Goal: Task Accomplishment & Management: Manage account settings

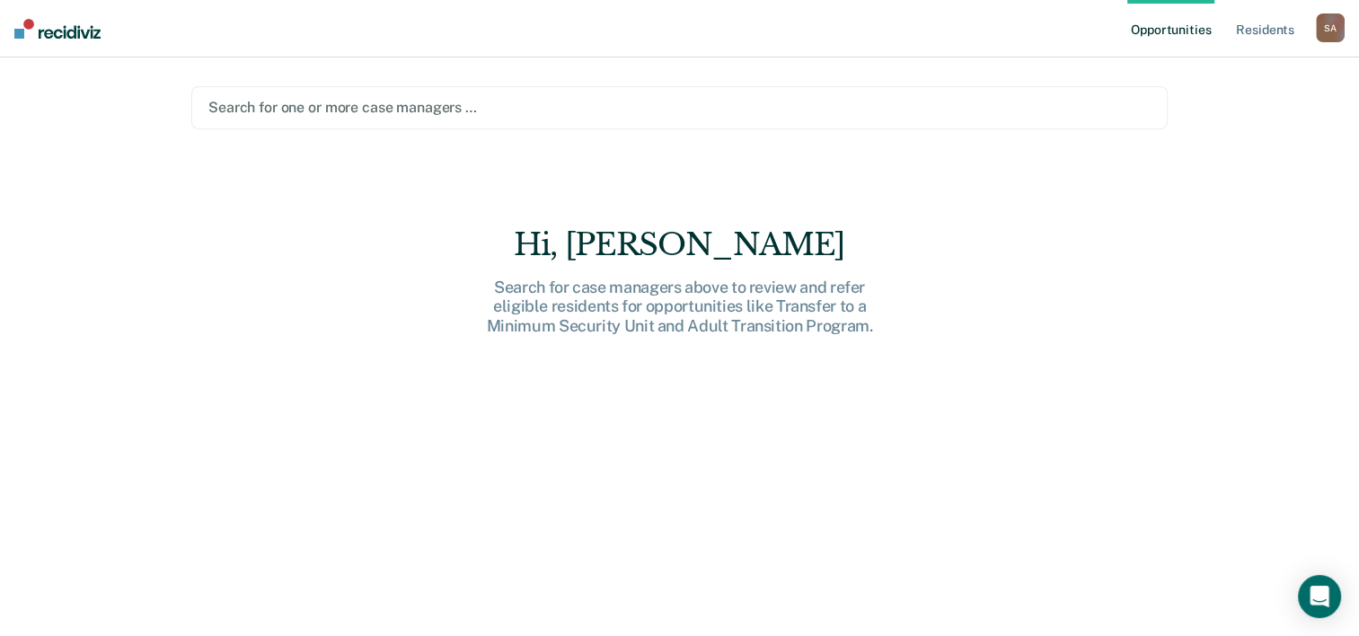
click at [608, 277] on div "Hi, [PERSON_NAME] Search for case managers above to review and refer eligible r…" at bounding box center [679, 281] width 575 height 110
click at [1315, 30] on ul "Opportunities Resident s" at bounding box center [1221, 28] width 189 height 57
click at [1337, 29] on div "S A" at bounding box center [1330, 27] width 29 height 29
drag, startPoint x: 1071, startPoint y: 201, endPoint x: 1046, endPoint y: 208, distance: 25.3
click at [1060, 205] on main "Search for one or more case managers … Hi, [PERSON_NAME] Search for case manage…" at bounding box center [679, 324] width 1019 height 535
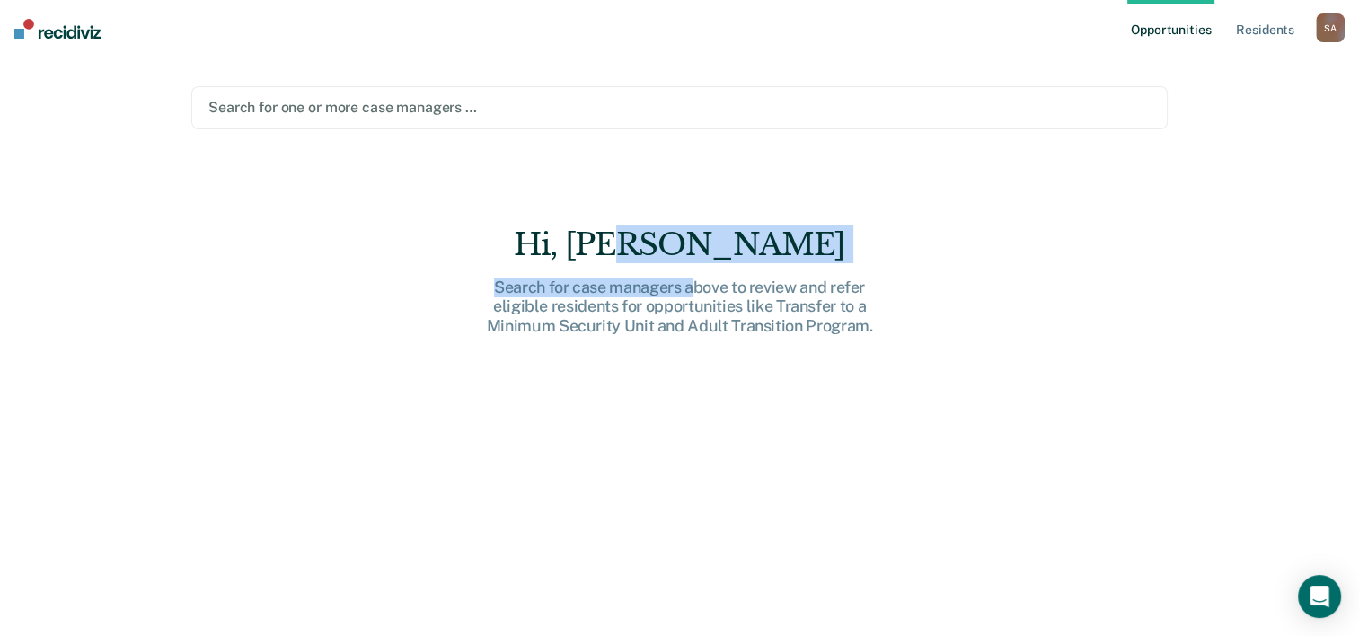
click at [692, 261] on div "Hi, [PERSON_NAME] Search for case managers above to review and refer eligible r…" at bounding box center [679, 281] width 575 height 110
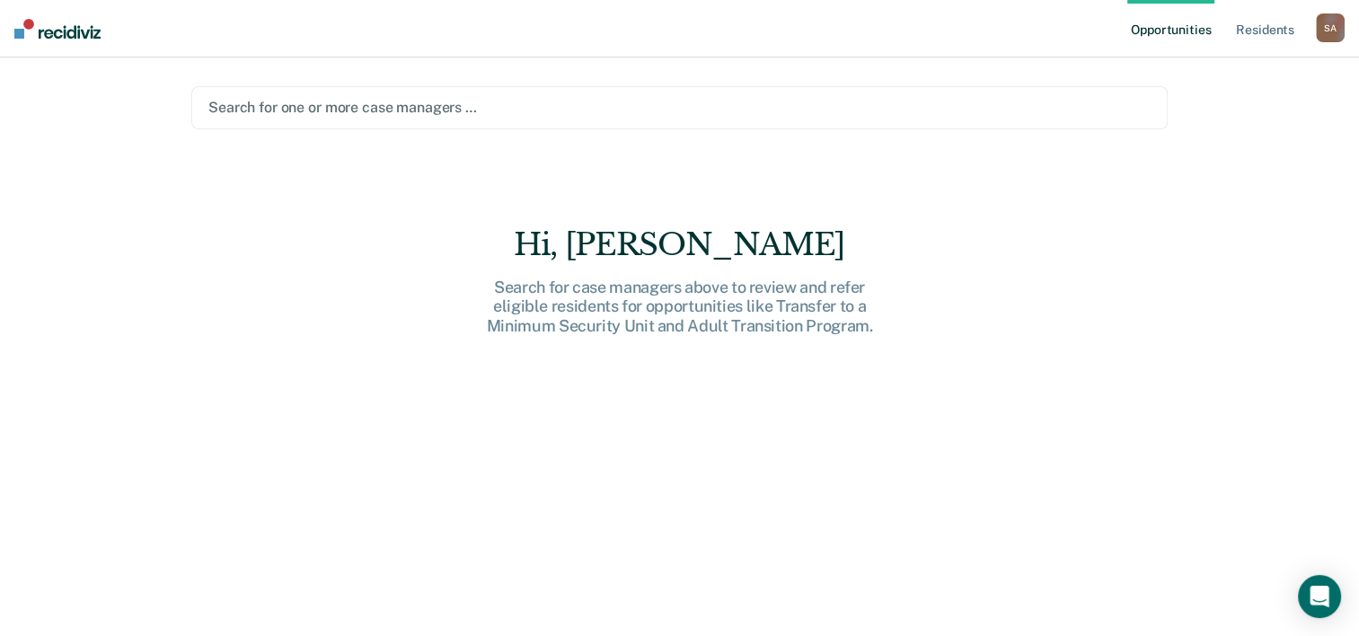
drag, startPoint x: 692, startPoint y: 261, endPoint x: 816, endPoint y: 345, distance: 148.7
click at [816, 345] on div "Hi, [PERSON_NAME] Search for case managers above to review and refer eligible r…" at bounding box center [679, 443] width 976 height 435
click at [683, 306] on div "Search for case managers above to review and refer eligible residents for oppor…" at bounding box center [679, 307] width 575 height 58
click at [398, 116] on div at bounding box center [679, 107] width 942 height 21
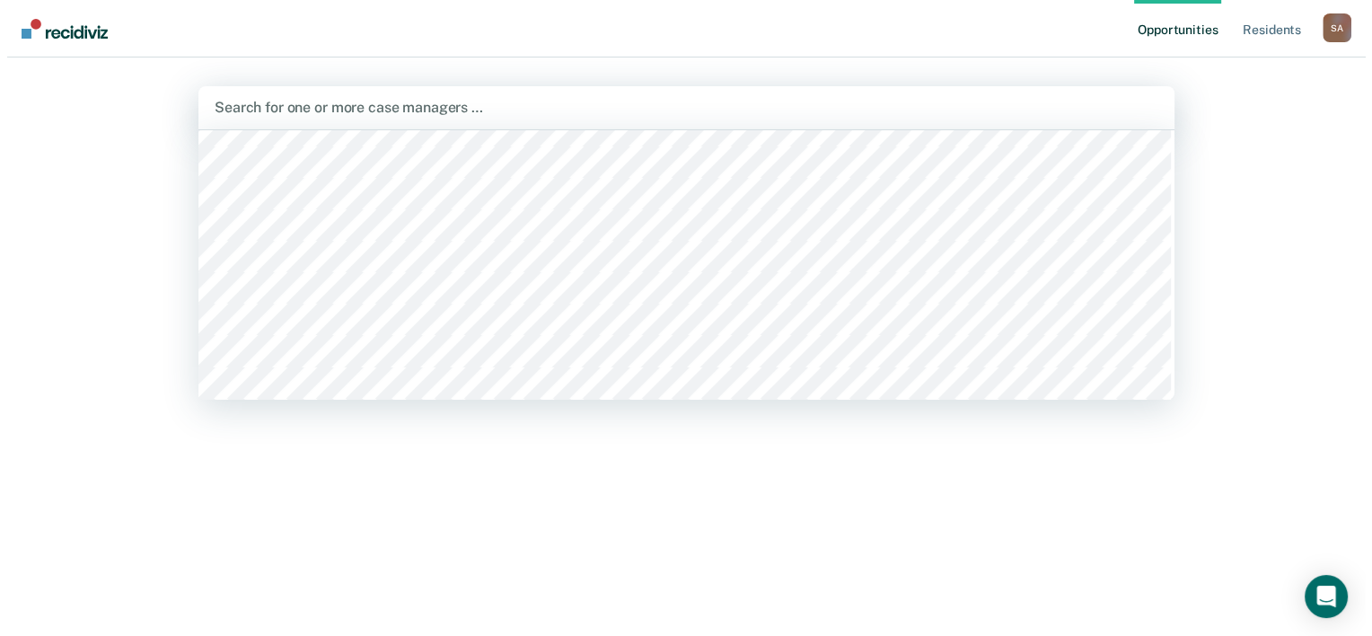
scroll to position [988, 0]
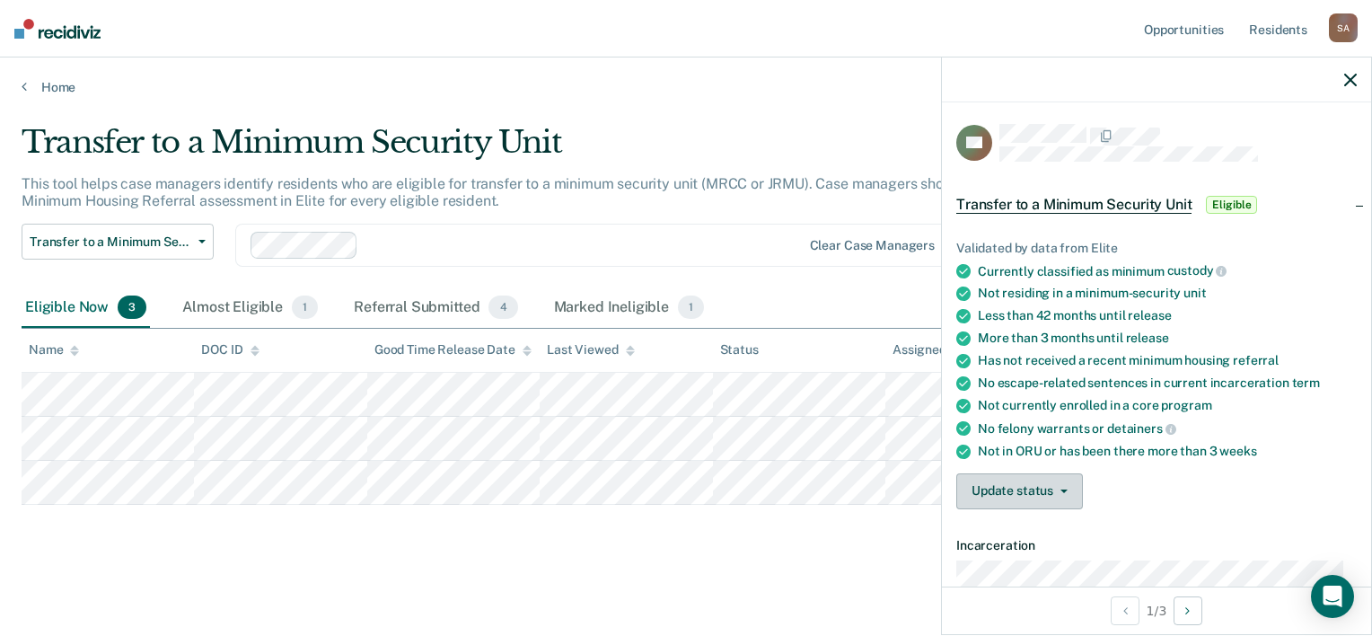
click at [1063, 489] on icon "button" at bounding box center [1064, 491] width 7 height 4
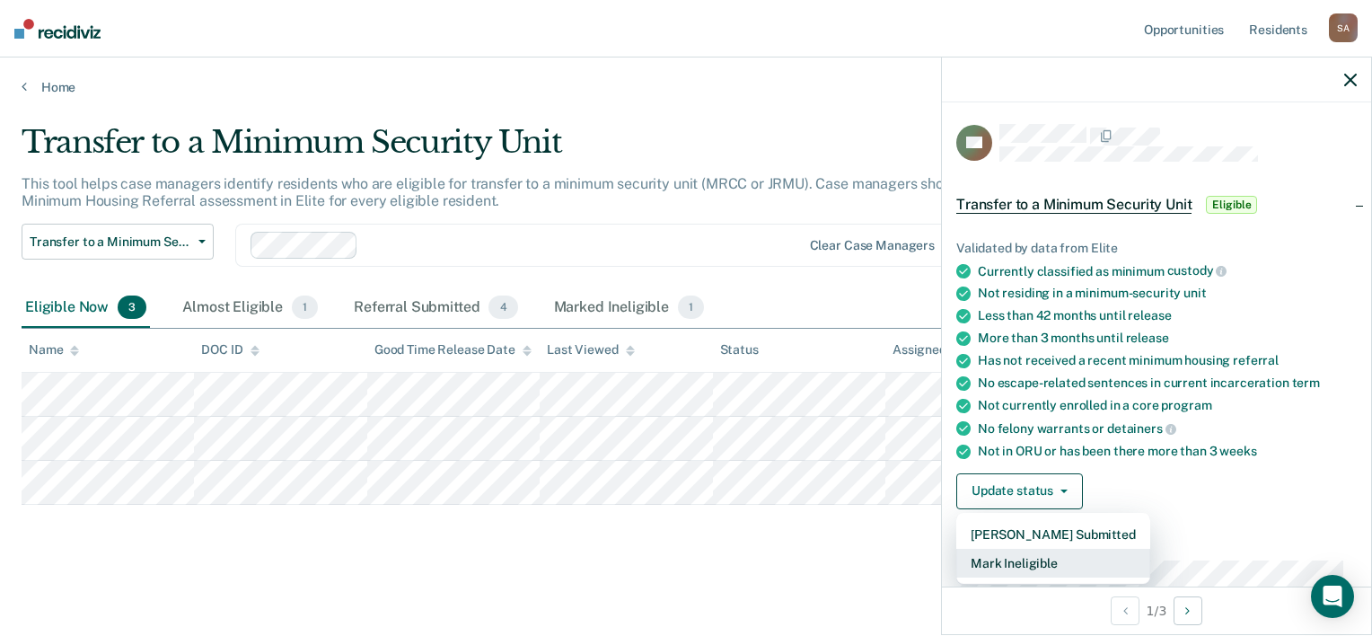
click at [1027, 559] on button "Mark Ineligible" at bounding box center [1054, 563] width 194 height 29
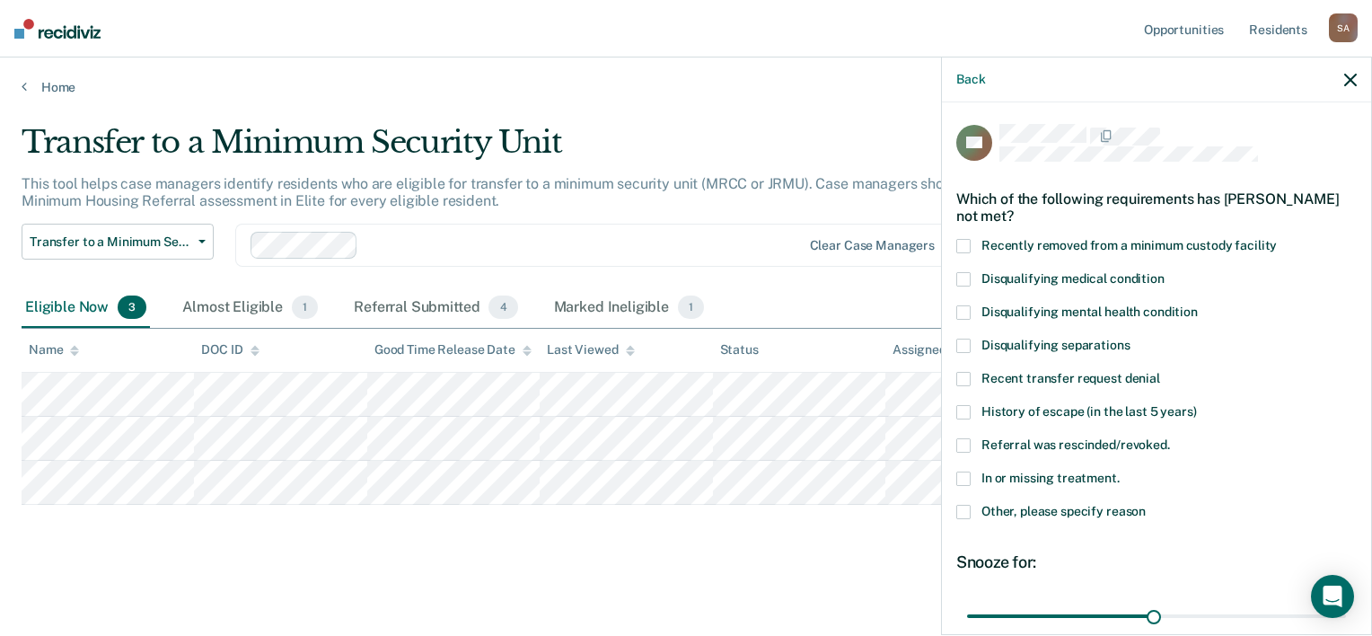
click at [961, 377] on span at bounding box center [964, 379] width 14 height 14
click at [1160, 372] on input "Recent transfer request denial" at bounding box center [1160, 372] width 0 height 0
drag, startPoint x: 1146, startPoint y: 620, endPoint x: 1340, endPoint y: 626, distance: 194.1
type input "60"
click at [1342, 629] on input "range" at bounding box center [1156, 616] width 379 height 31
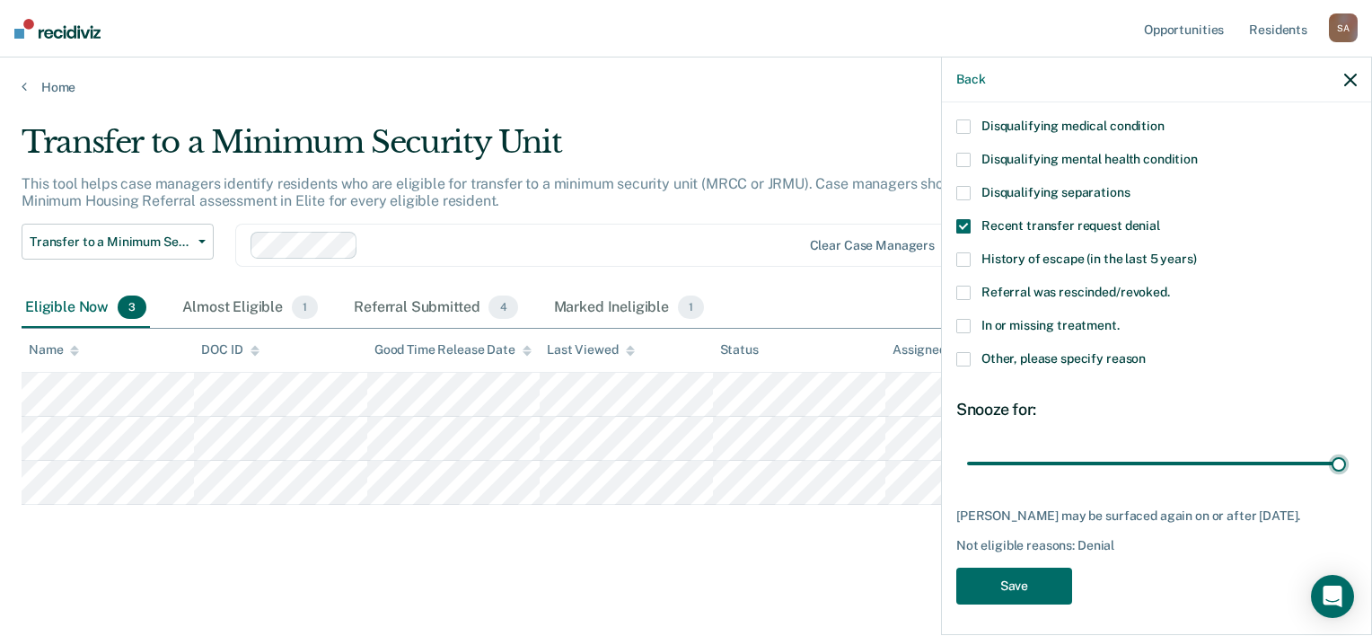
scroll to position [155, 0]
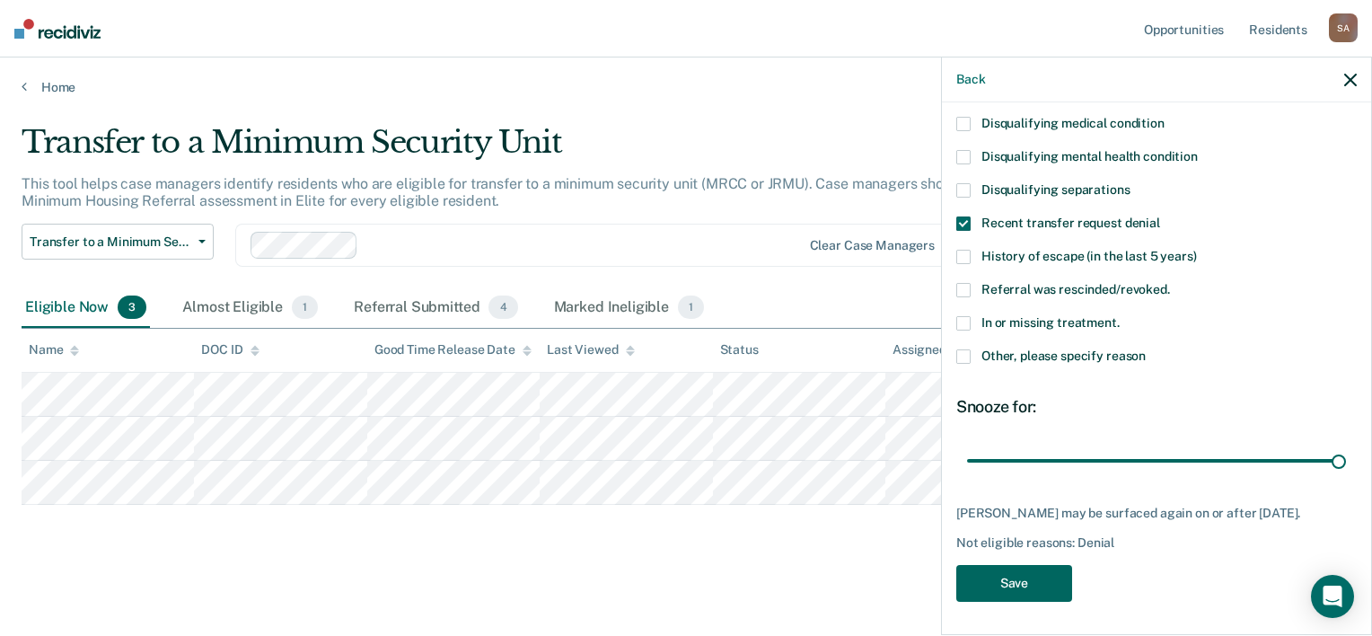
click at [1014, 569] on button "Save" at bounding box center [1015, 583] width 116 height 37
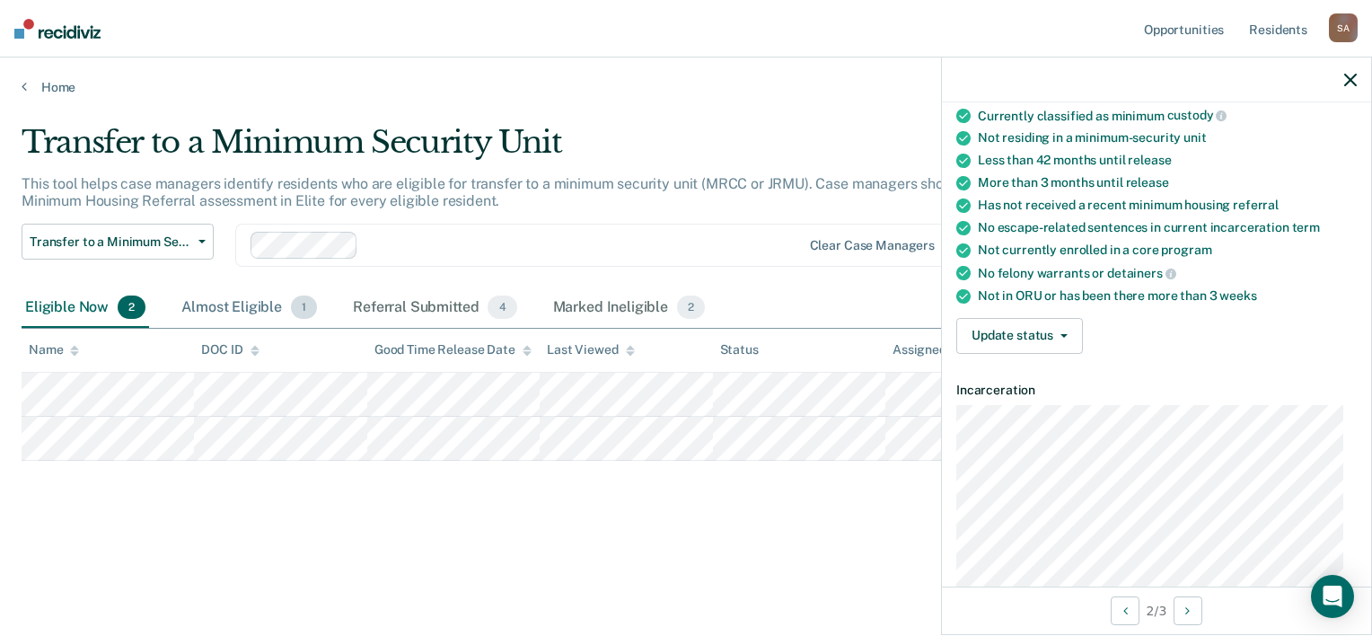
click at [291, 313] on span "1" at bounding box center [304, 306] width 26 height 23
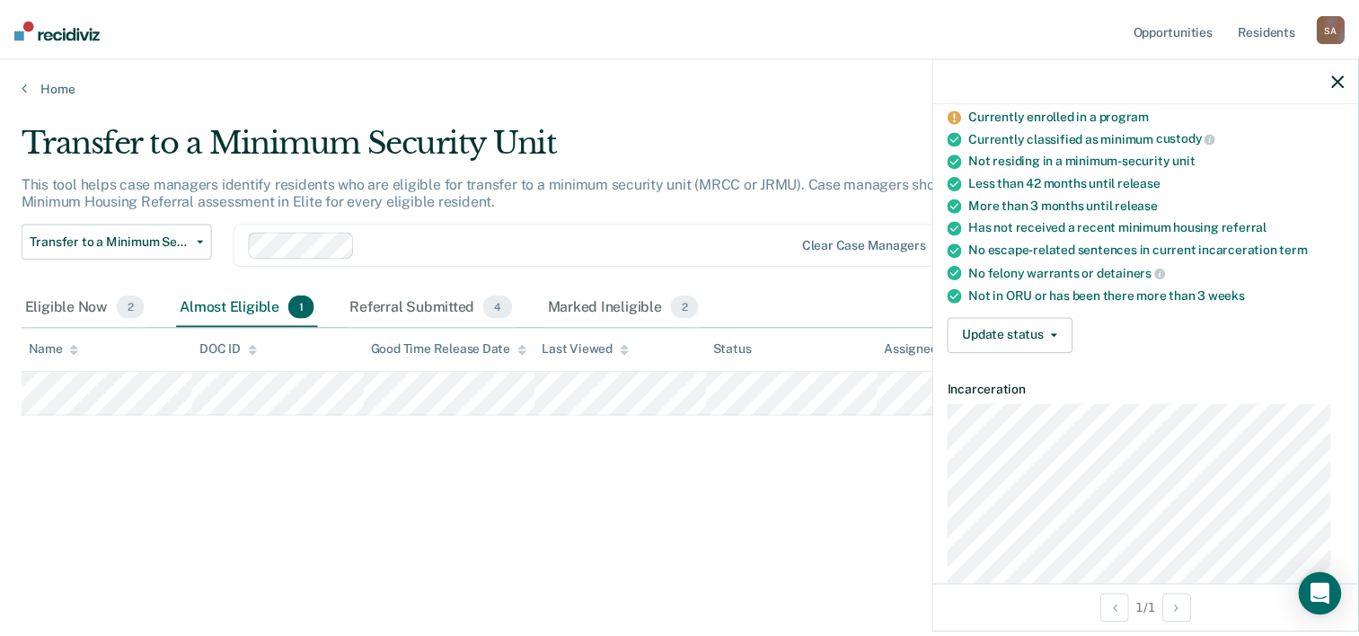
scroll to position [178, 0]
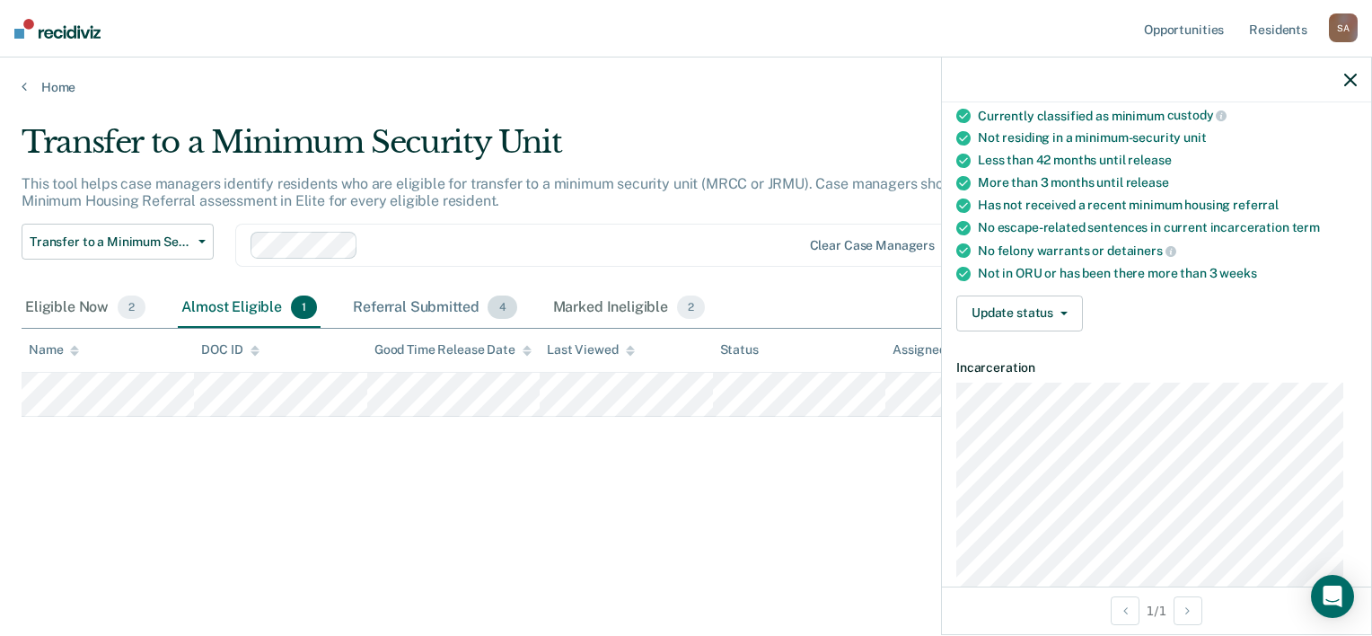
click at [507, 315] on span "4" at bounding box center [502, 306] width 29 height 23
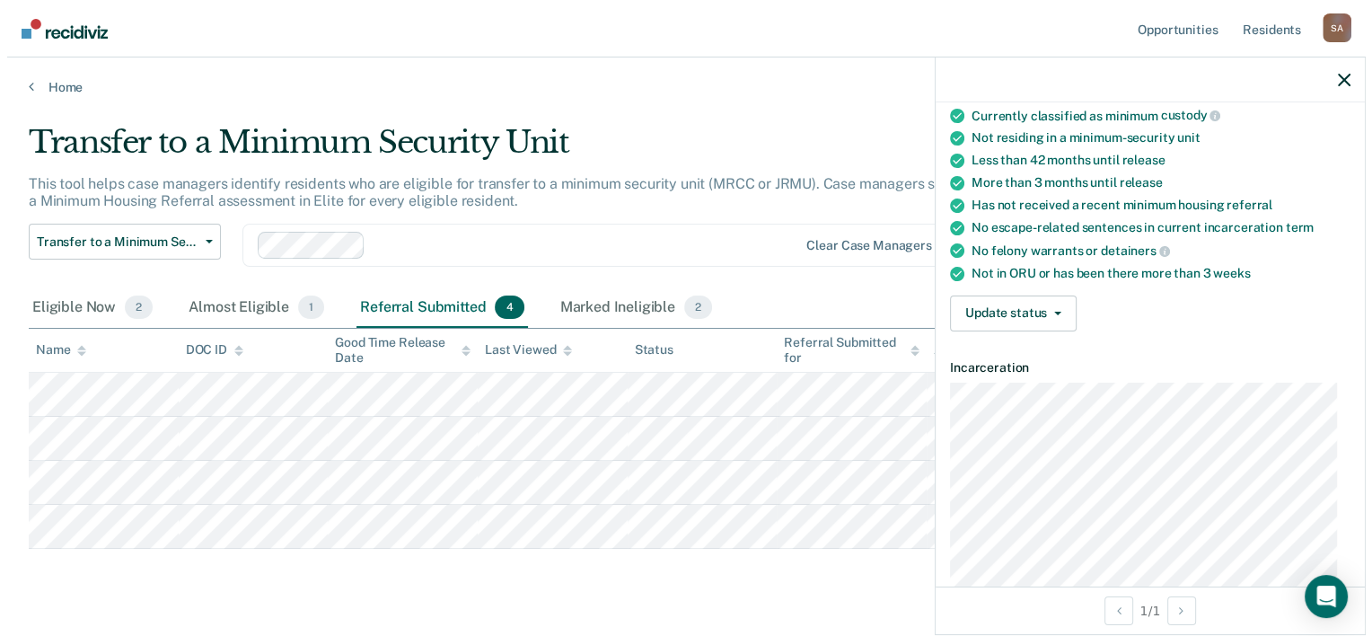
scroll to position [155, 0]
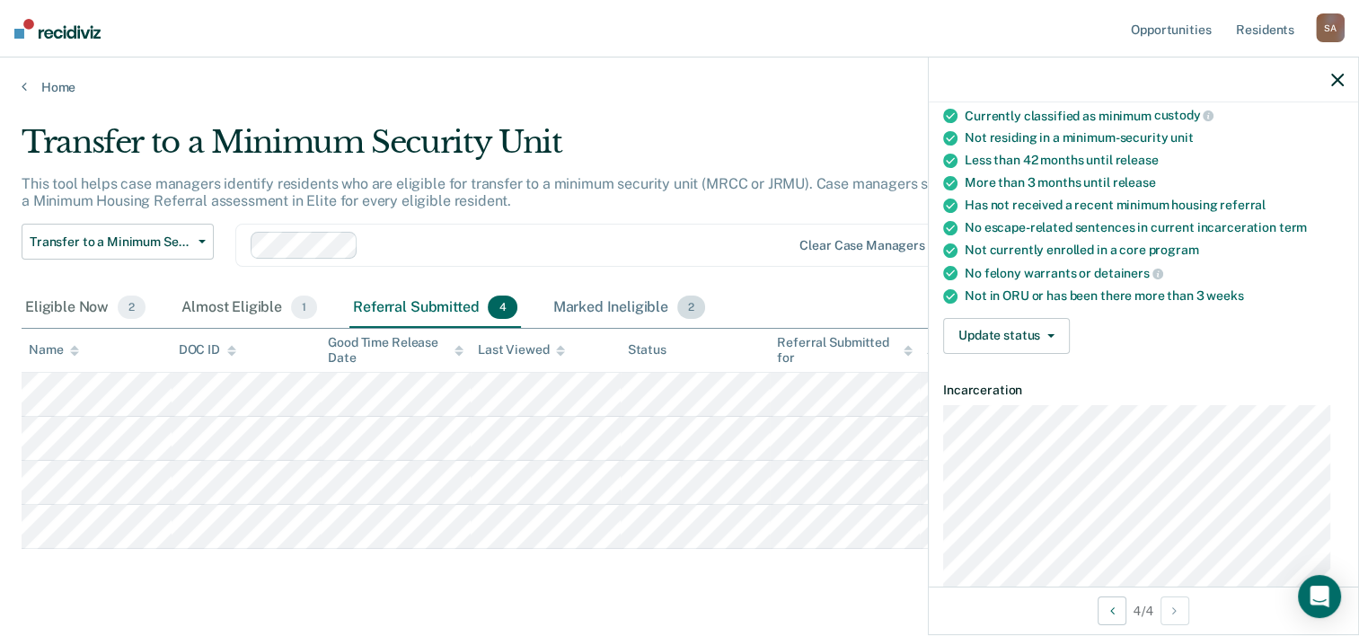
click at [685, 305] on span "2" at bounding box center [691, 306] width 28 height 23
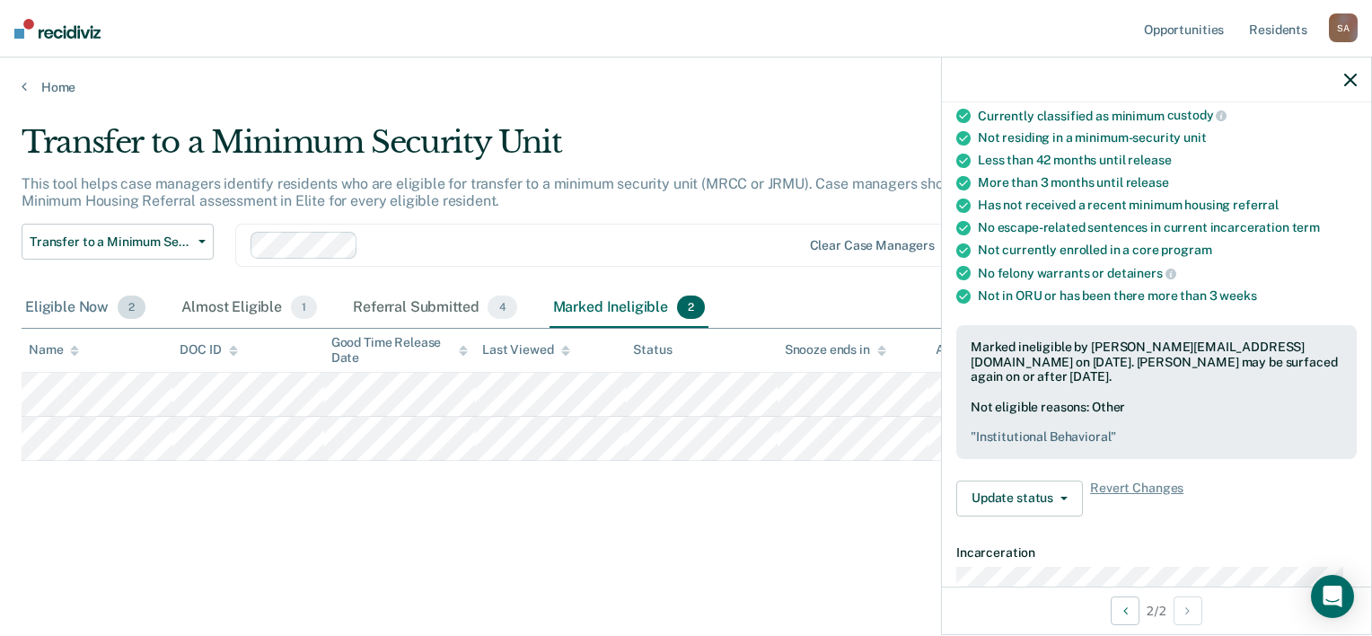
click at [104, 306] on div "Eligible Now 2" at bounding box center [86, 308] width 128 height 40
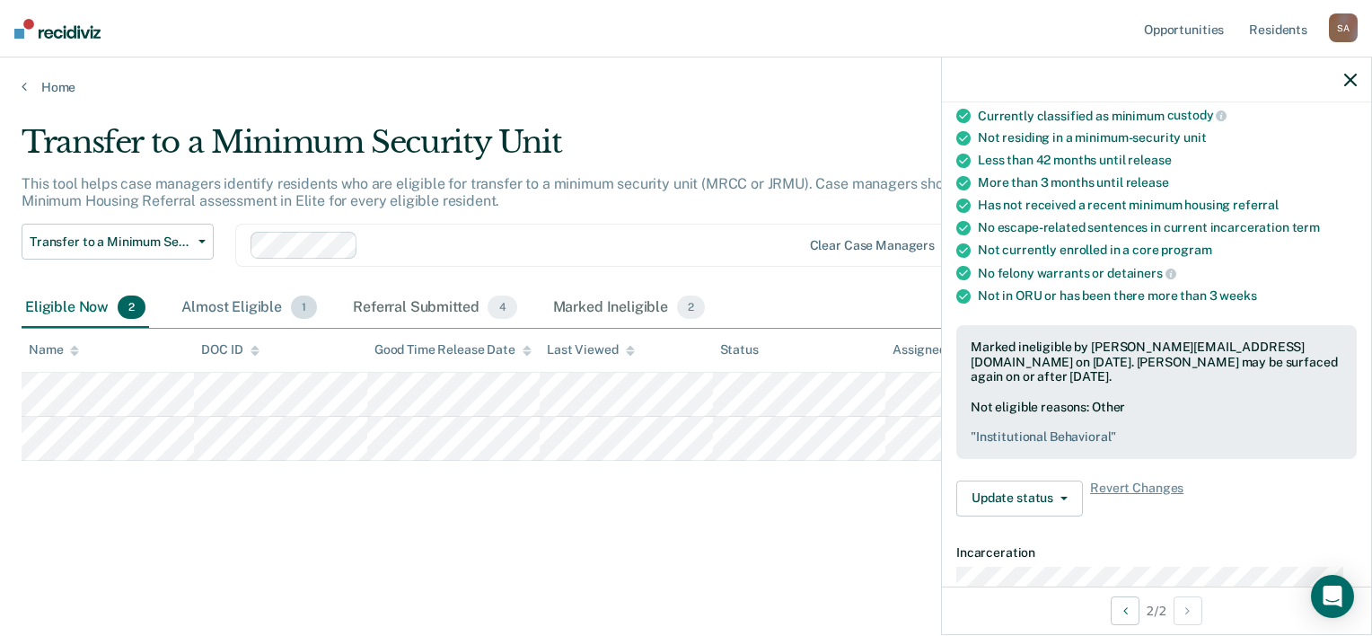
click at [243, 307] on div "Almost Eligible 1" at bounding box center [249, 308] width 143 height 40
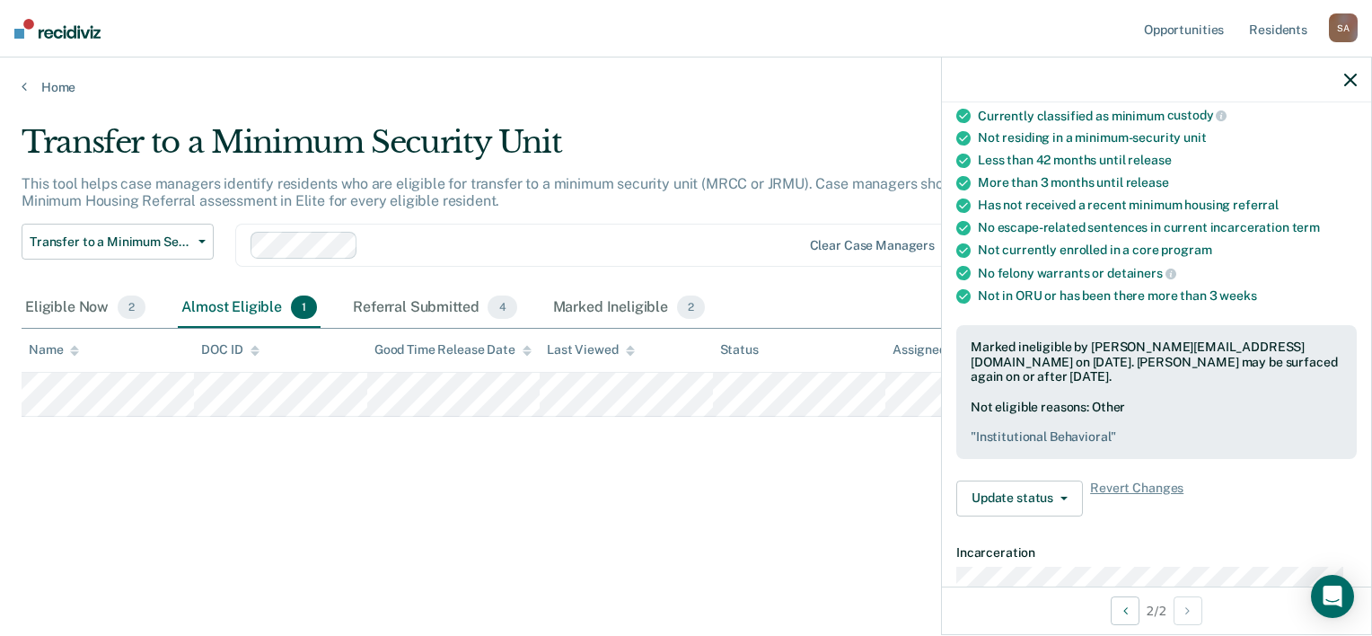
scroll to position [178, 0]
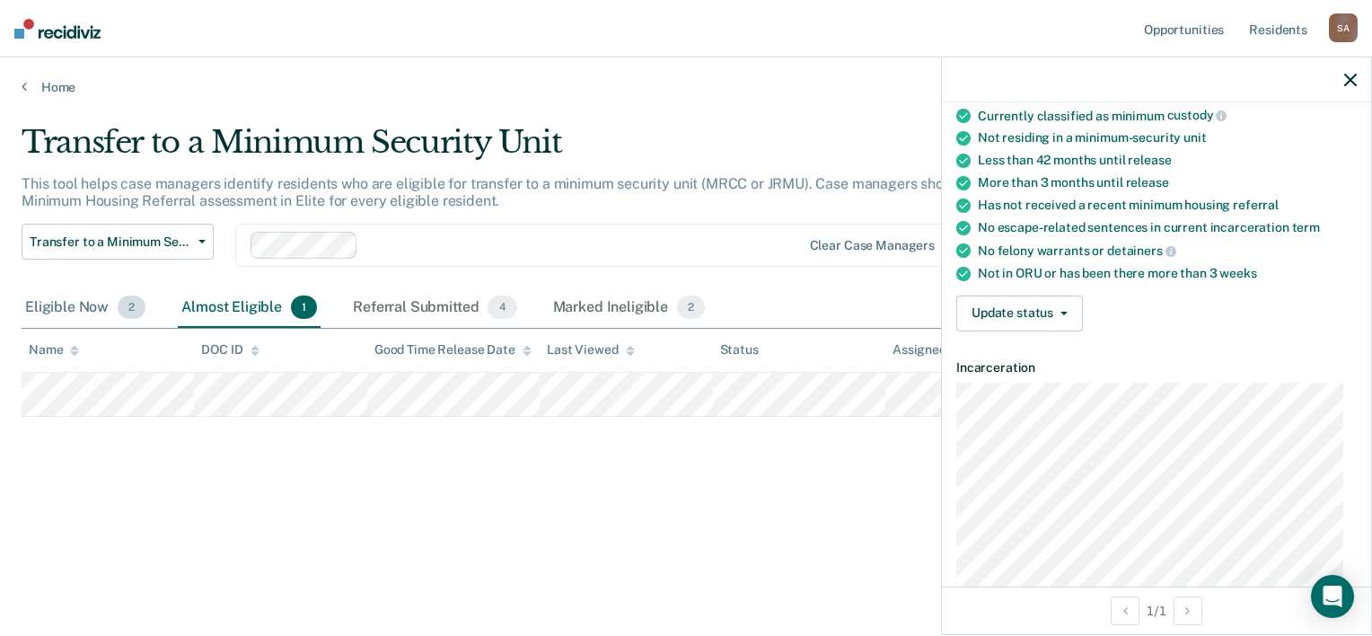
click at [110, 308] on div "Eligible Now 2" at bounding box center [86, 308] width 128 height 40
